Goal: Information Seeking & Learning: Check status

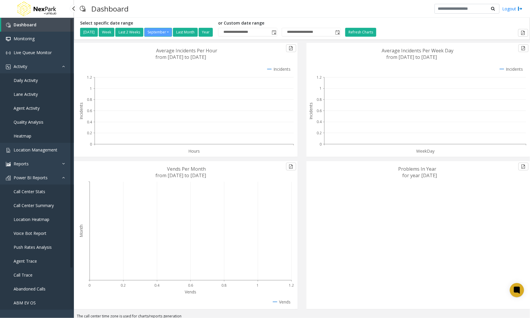
click at [21, 83] on span "Daily Activity" at bounding box center [26, 80] width 24 height 6
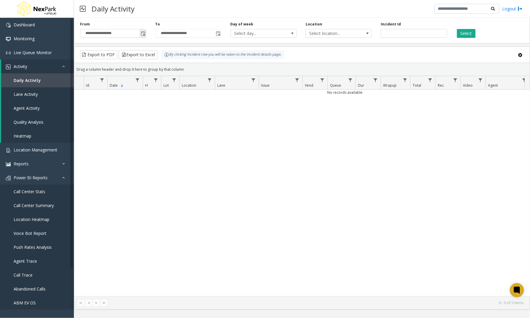
click at [144, 34] on span "Toggle popup" at bounding box center [143, 33] width 5 height 5
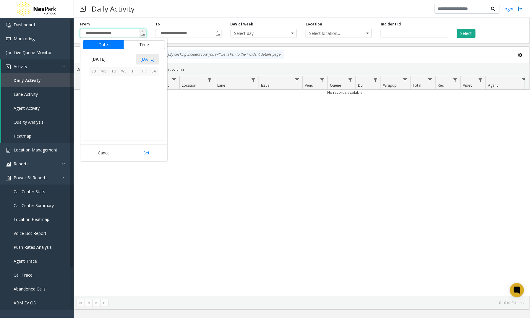
scroll to position [106113, 0]
click at [104, 80] on span "1" at bounding box center [104, 81] width 10 height 10
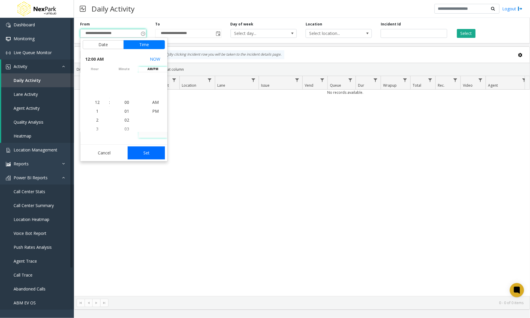
click at [147, 152] on button "Set" at bounding box center [146, 152] width 37 height 13
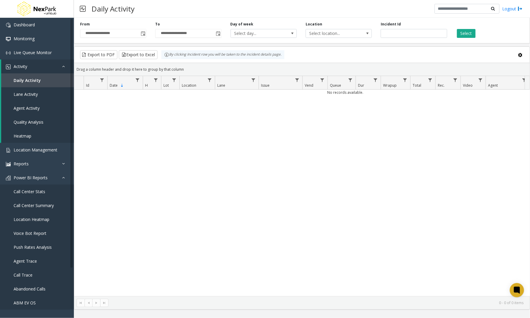
click at [193, 150] on div "No records available." at bounding box center [302, 193] width 456 height 206
click at [465, 35] on button "Select" at bounding box center [466, 33] width 19 height 9
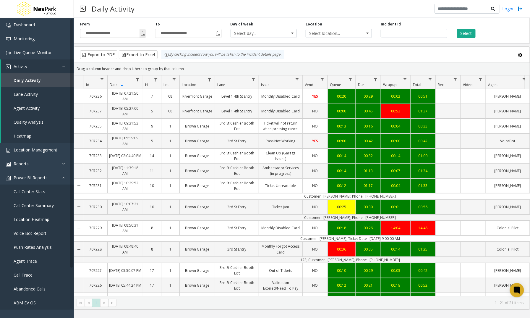
click at [143, 33] on span "Toggle popup" at bounding box center [143, 33] width 5 height 5
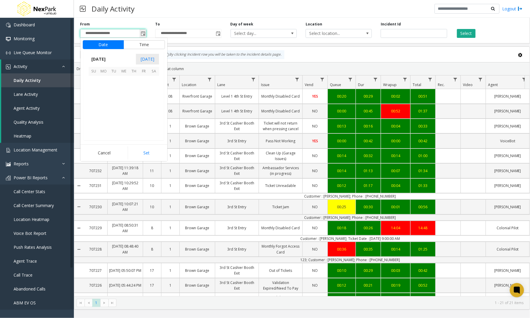
scroll to position [106113, 0]
click at [108, 59] on span "[DATE]" at bounding box center [99, 59] width 20 height 9
click at [136, 85] on span "Aug" at bounding box center [138, 86] width 14 height 14
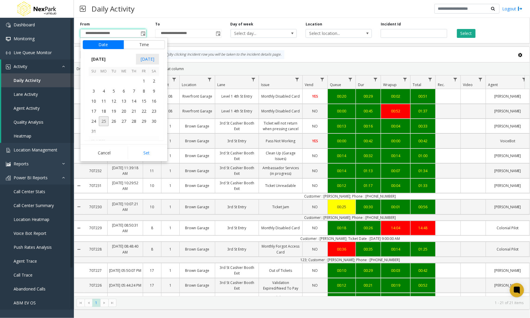
click at [104, 119] on span "25" at bounding box center [104, 121] width 10 height 10
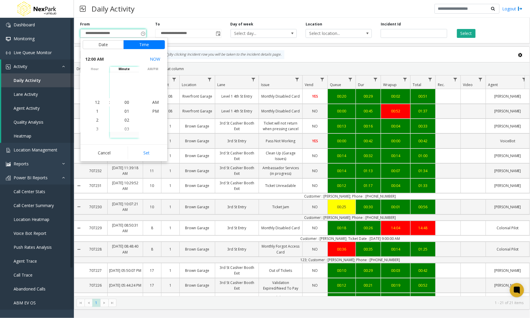
drag, startPoint x: 148, startPoint y: 151, endPoint x: 154, endPoint y: 148, distance: 6.7
click at [148, 151] on button "Set" at bounding box center [146, 152] width 37 height 13
type input "**********"
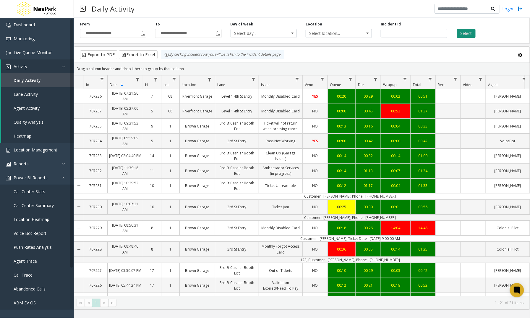
click at [467, 34] on button "Select" at bounding box center [466, 33] width 19 height 9
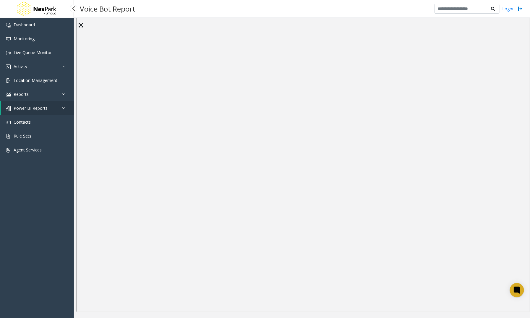
click at [54, 108] on link "Power BI Reports" at bounding box center [37, 108] width 73 height 14
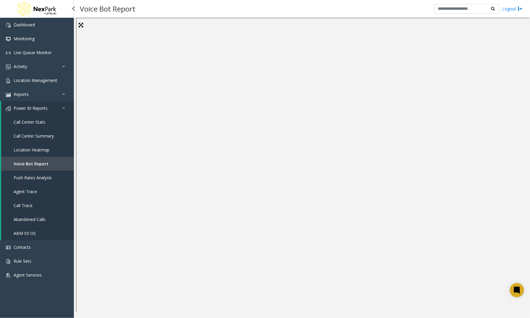
click at [36, 179] on span "Push Rates Analysis" at bounding box center [33, 178] width 38 height 6
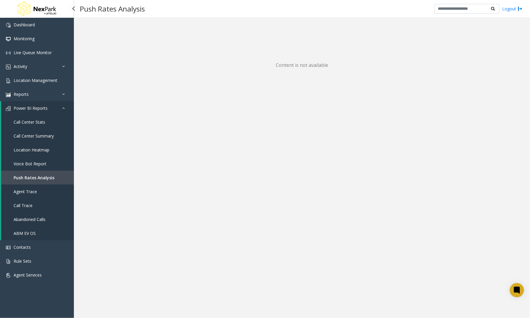
click at [32, 192] on span "Agent Trace" at bounding box center [25, 192] width 23 height 6
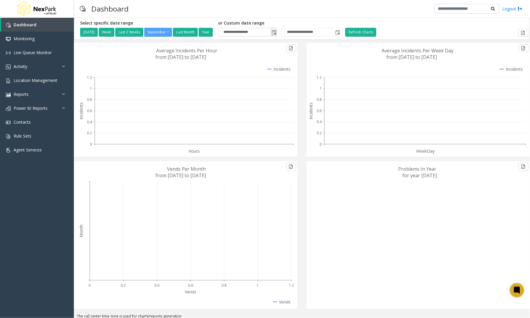
click at [276, 32] on span "Toggle popup" at bounding box center [274, 32] width 5 height 5
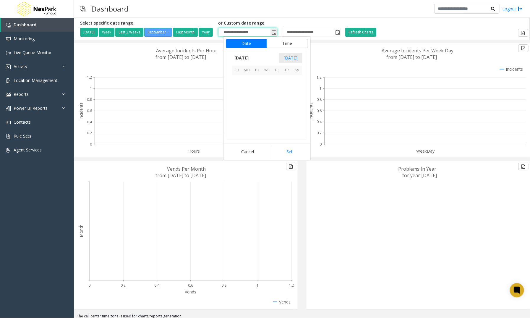
scroll to position [106113, 0]
click at [251, 56] on span "[DATE]" at bounding box center [242, 58] width 20 height 9
click at [263, 84] on span "[DATE]" at bounding box center [267, 85] width 14 height 14
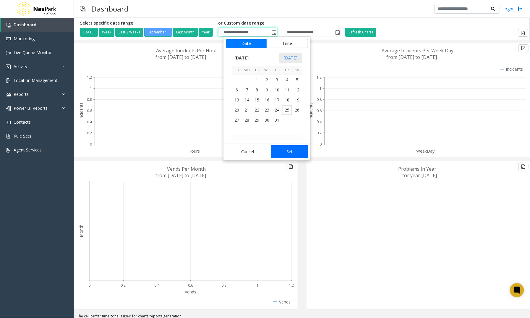
click at [292, 152] on button "Set" at bounding box center [289, 151] width 37 height 13
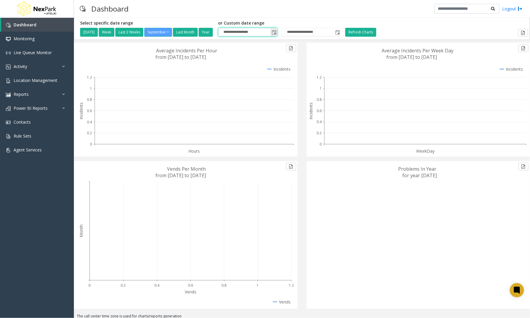
click at [276, 31] on span "Toggle popup" at bounding box center [274, 32] width 5 height 5
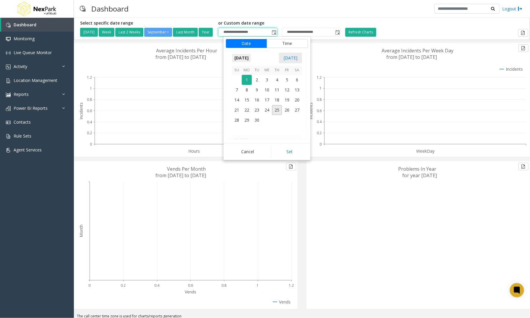
click at [251, 57] on span "[DATE]" at bounding box center [242, 58] width 20 height 9
click at [264, 82] on span "[DATE]" at bounding box center [267, 85] width 14 height 14
click at [286, 108] on span "25" at bounding box center [287, 110] width 10 height 10
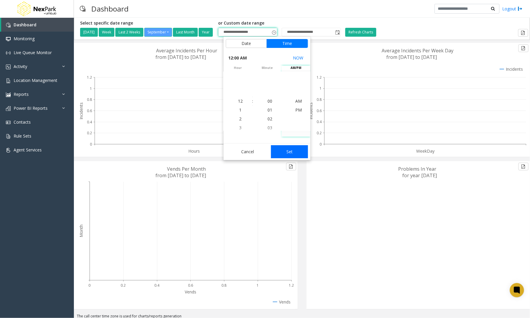
click at [291, 150] on button "Set" at bounding box center [289, 151] width 37 height 13
type input "**********"
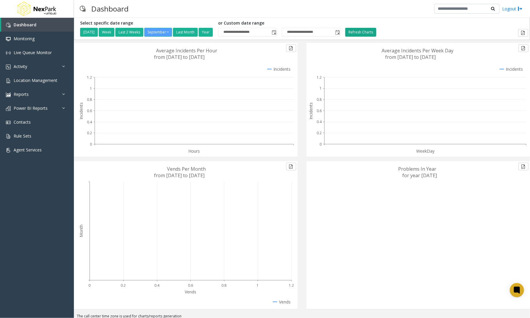
click at [371, 34] on button "Refresh Charts" at bounding box center [360, 32] width 31 height 9
